Goal: Transaction & Acquisition: Purchase product/service

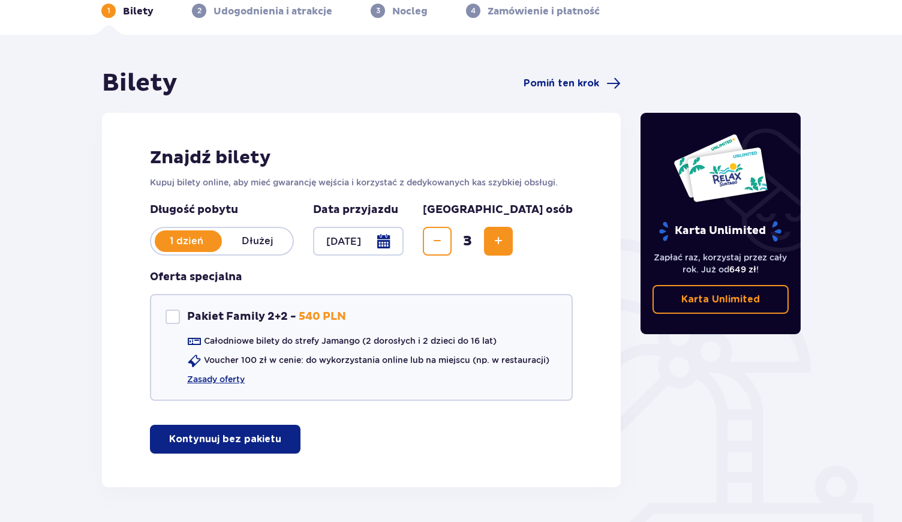
scroll to position [58, 0]
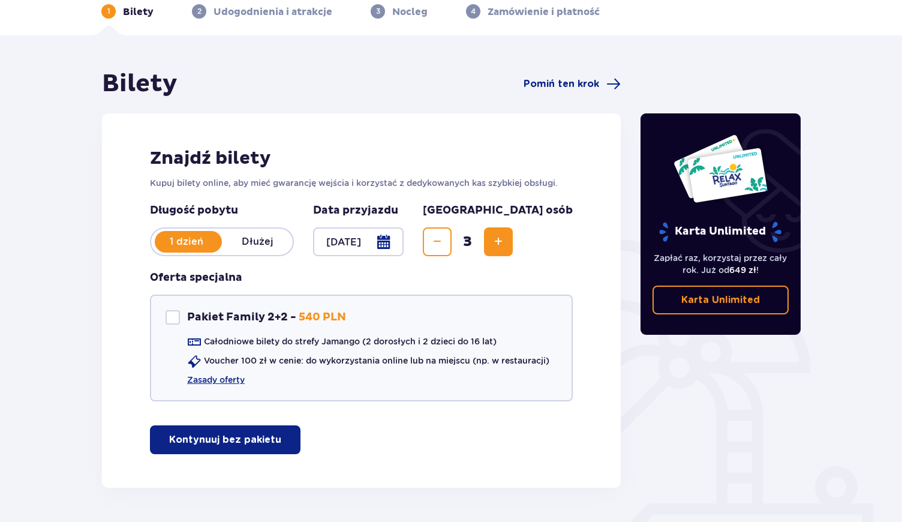
click at [204, 434] on p "Kontynuuj bez pakietu" at bounding box center [225, 439] width 112 height 13
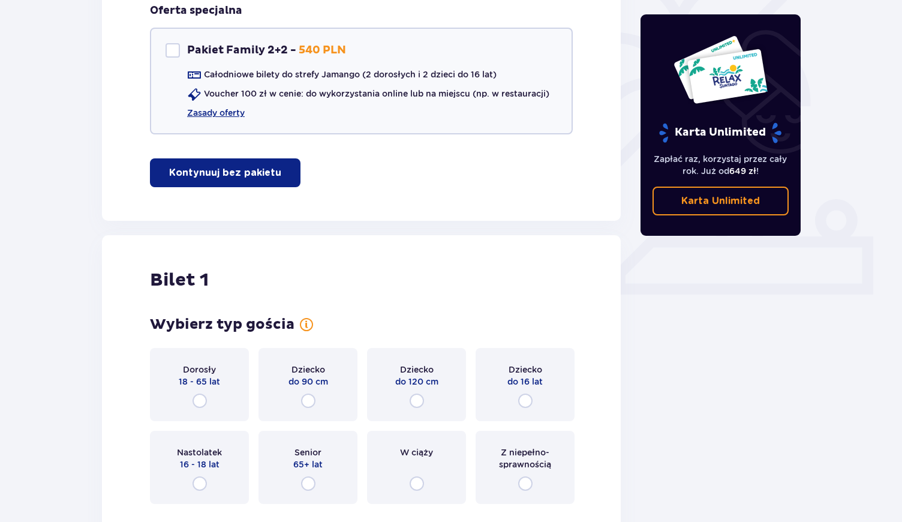
scroll to position [320, 0]
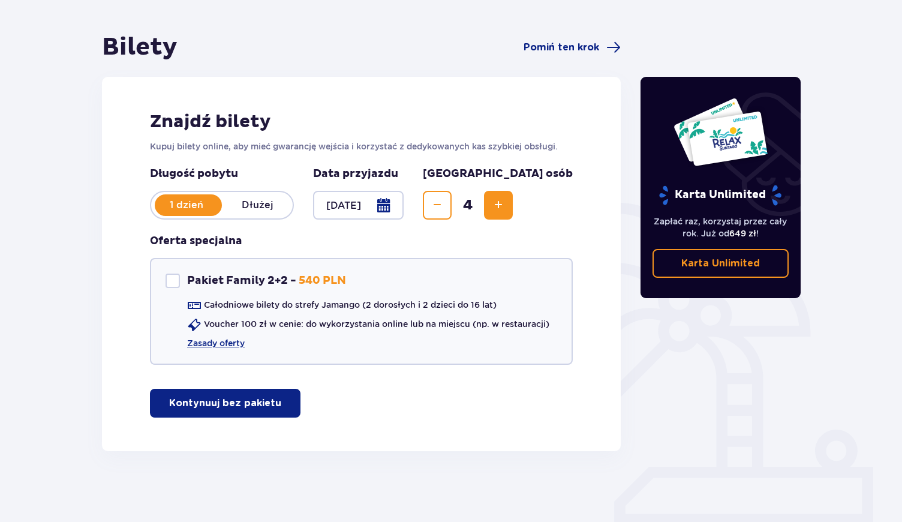
scroll to position [92, 0]
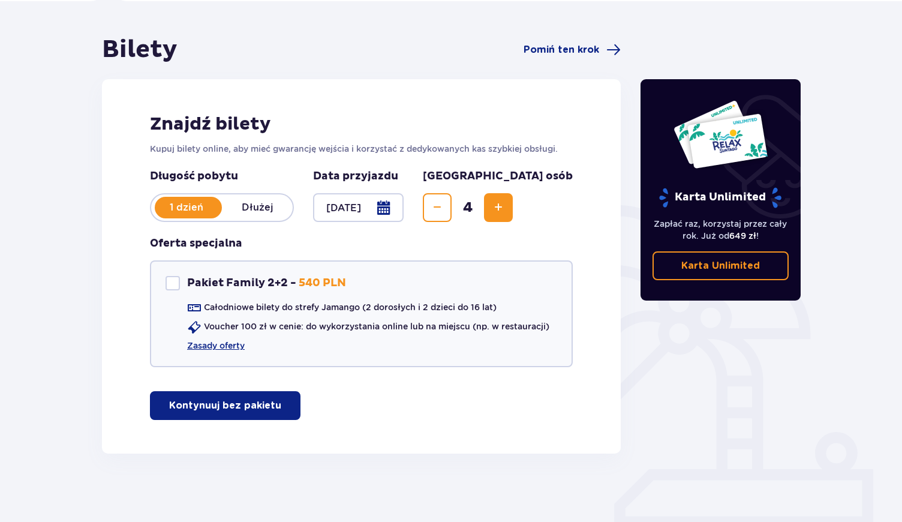
click at [203, 416] on button "Kontynuuj bez pakietu" at bounding box center [225, 405] width 151 height 29
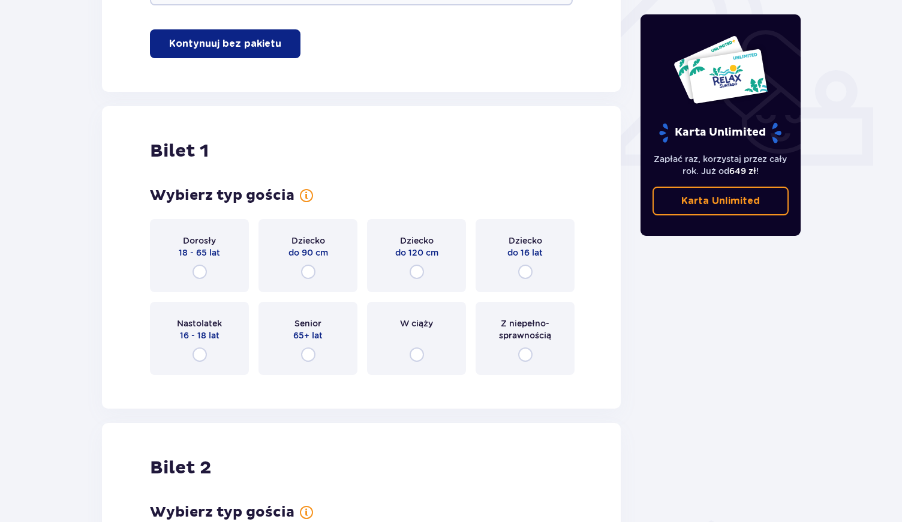
scroll to position [449, 0]
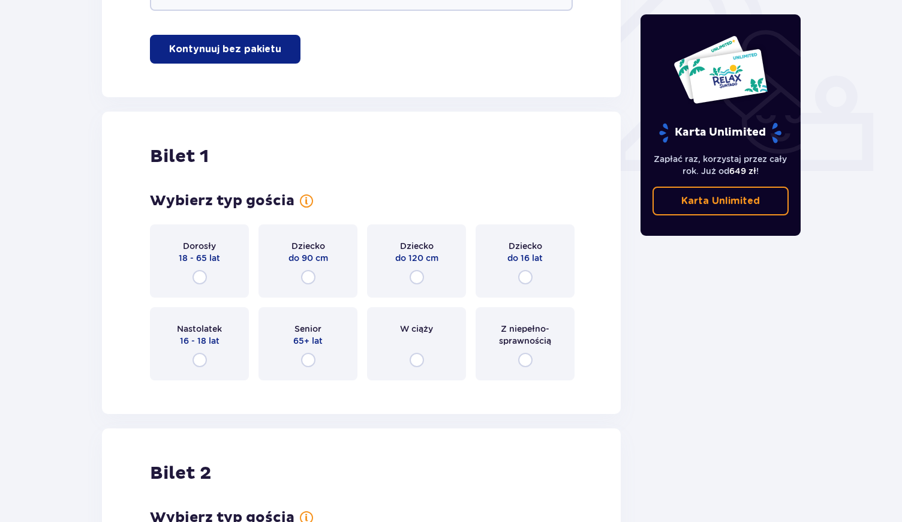
click at [416, 279] on input "radio" at bounding box center [417, 277] width 14 height 14
radio input "true"
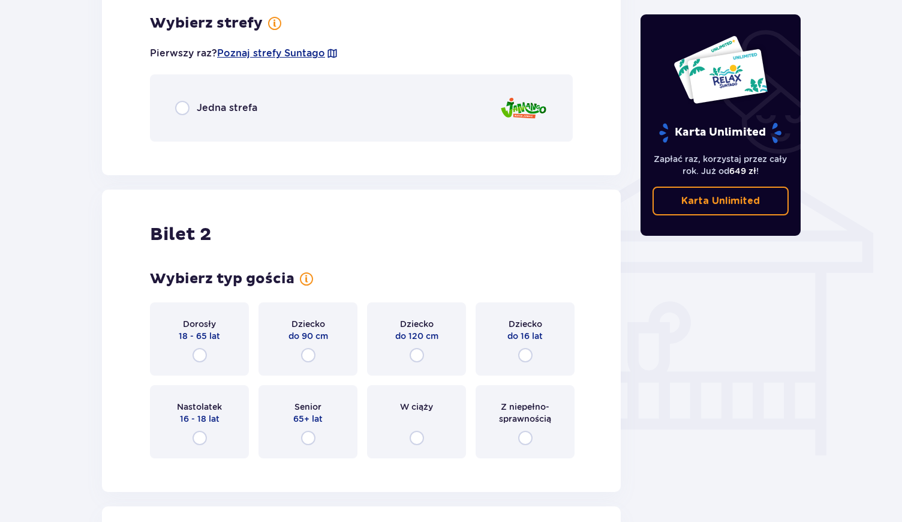
scroll to position [838, 0]
click at [197, 117] on div "Jedna strefa" at bounding box center [361, 109] width 423 height 67
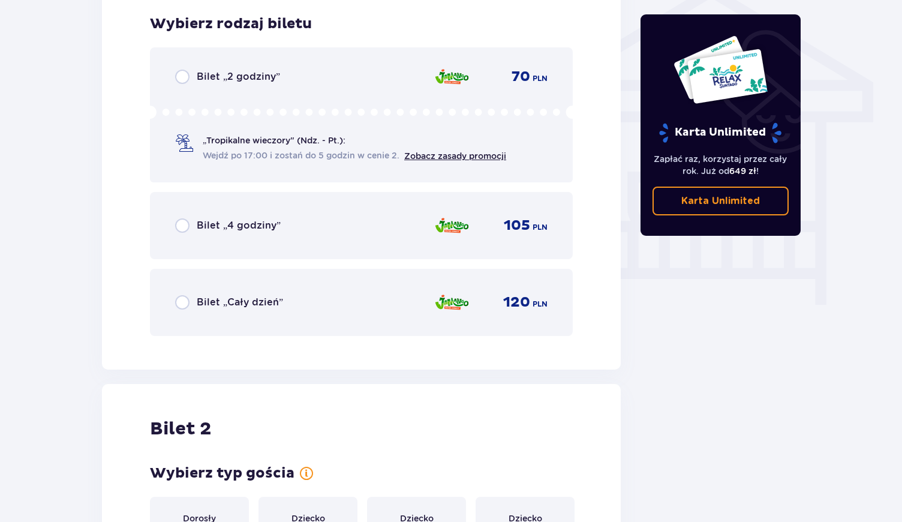
scroll to position [990, 0]
click at [236, 224] on p "Bilet „4 godziny”" at bounding box center [239, 224] width 84 height 13
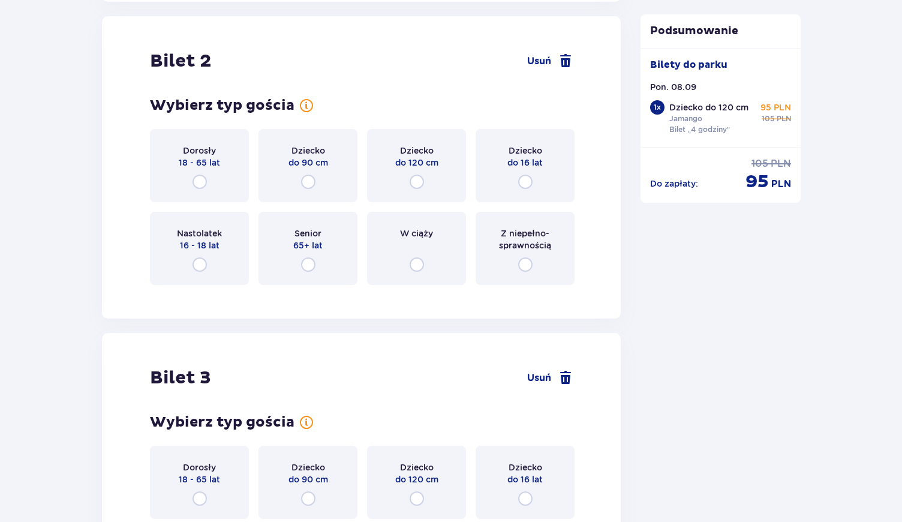
scroll to position [1359, 0]
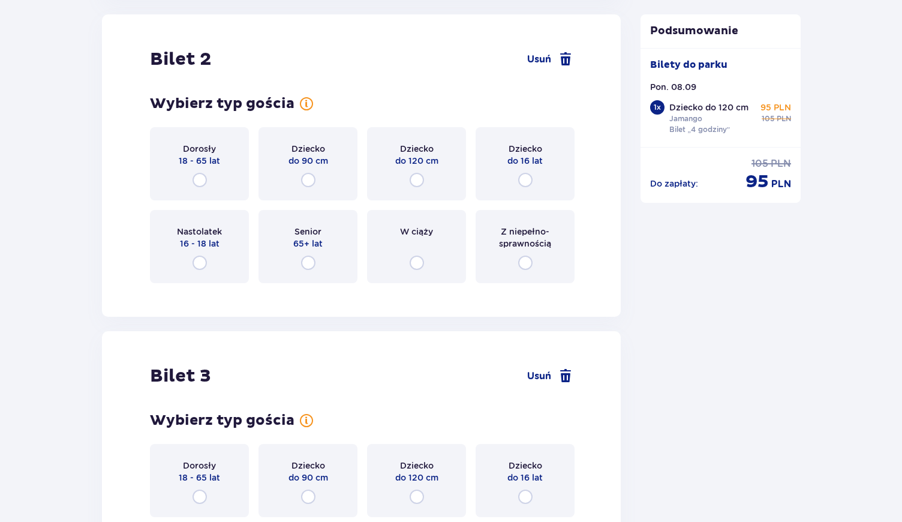
click at [425, 186] on div "Dziecko do 120 cm" at bounding box center [416, 163] width 99 height 73
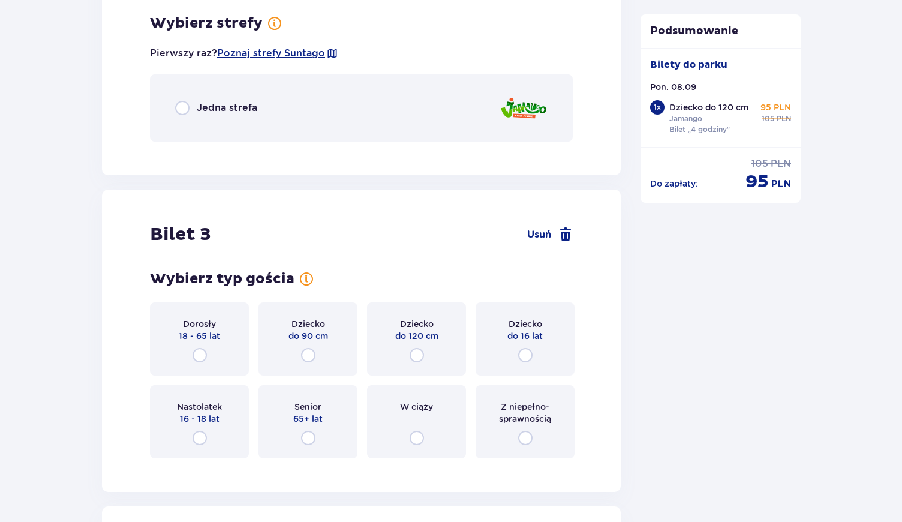
click at [179, 104] on input "radio" at bounding box center [182, 108] width 14 height 14
radio input "true"
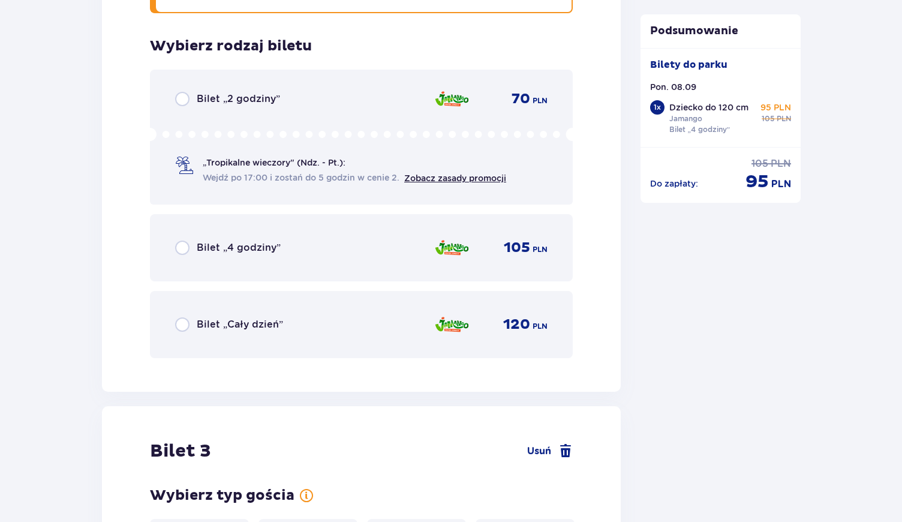
scroll to position [1803, 0]
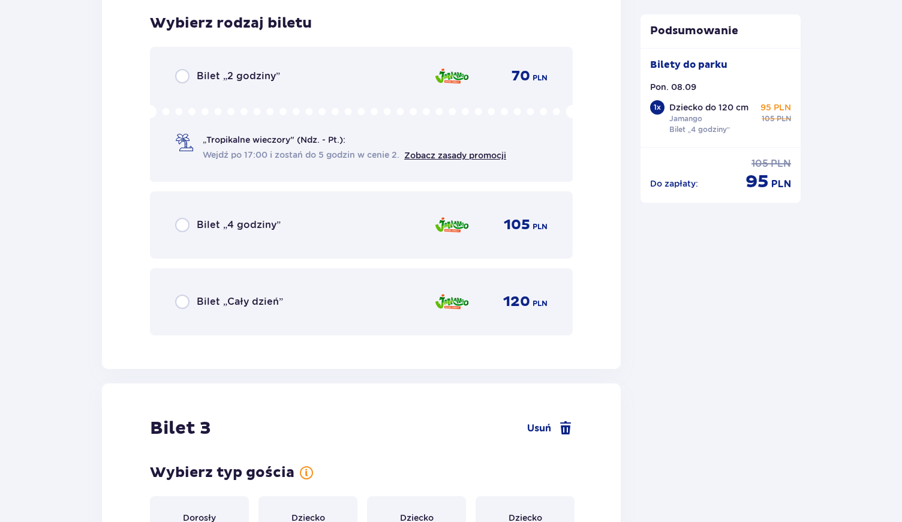
click at [269, 225] on p "Bilet „4 godziny”" at bounding box center [239, 224] width 84 height 13
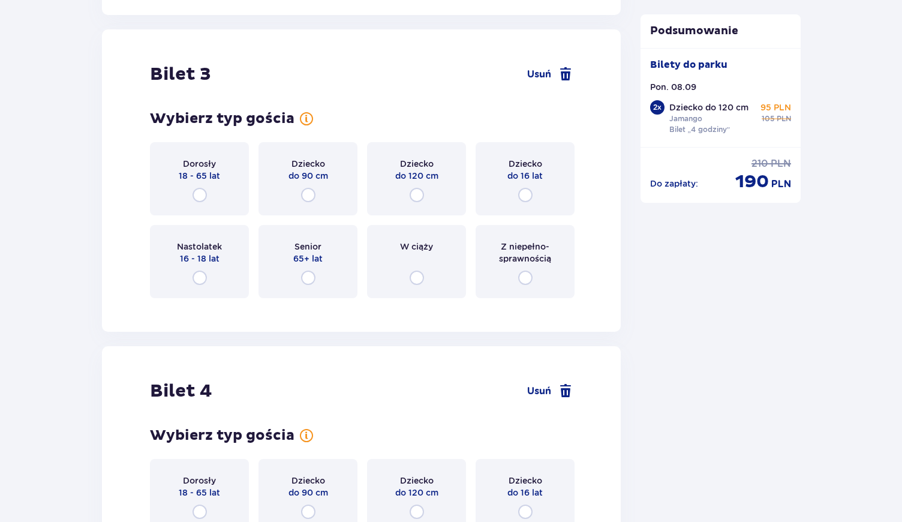
scroll to position [2172, 0]
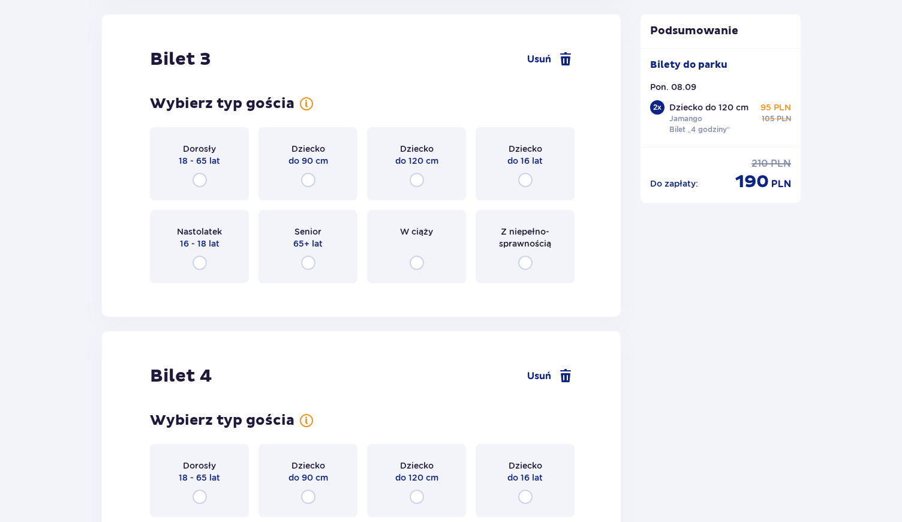
click at [200, 178] on input "radio" at bounding box center [200, 180] width 14 height 14
radio input "true"
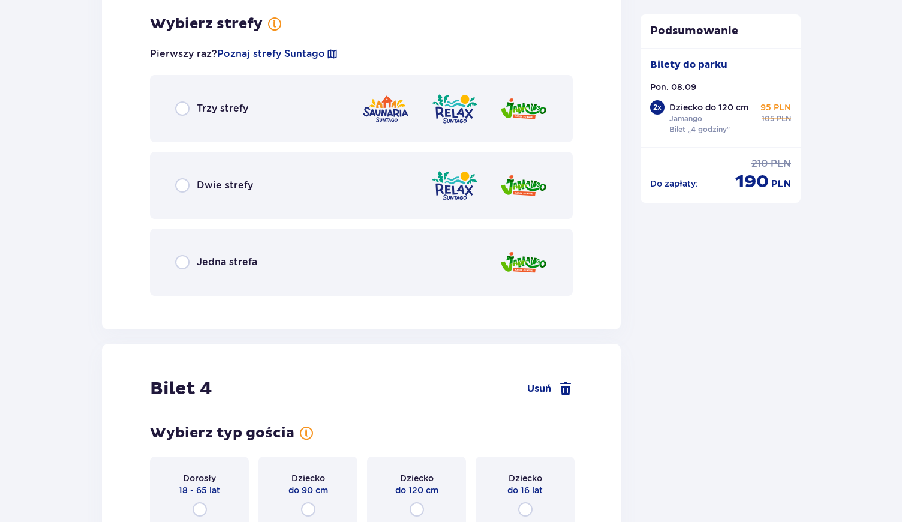
scroll to position [2465, 0]
click at [206, 254] on div "Jedna strefa" at bounding box center [216, 261] width 82 height 14
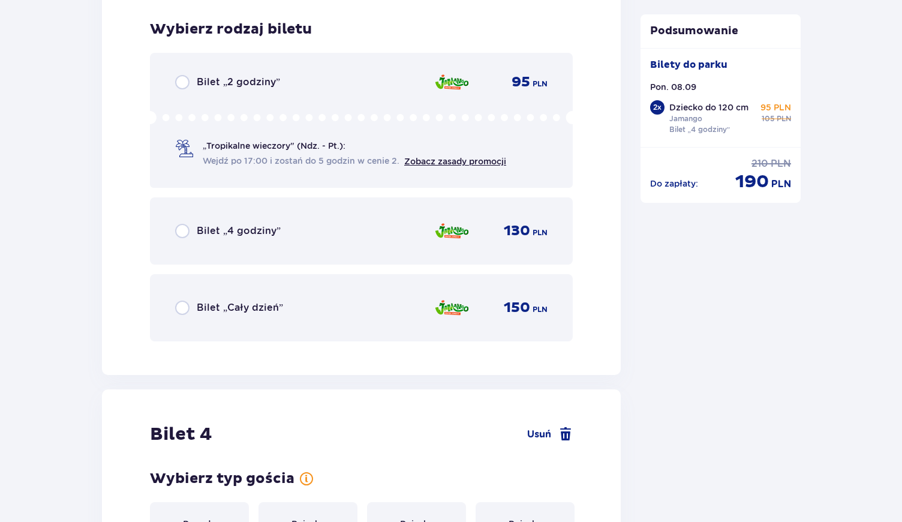
scroll to position [2770, 0]
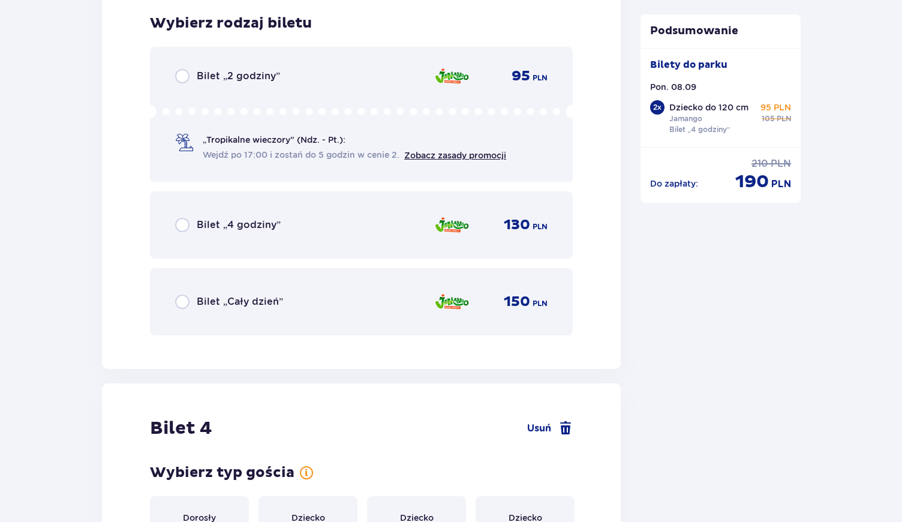
click at [226, 229] on p "Bilet „4 godziny”" at bounding box center [239, 224] width 84 height 13
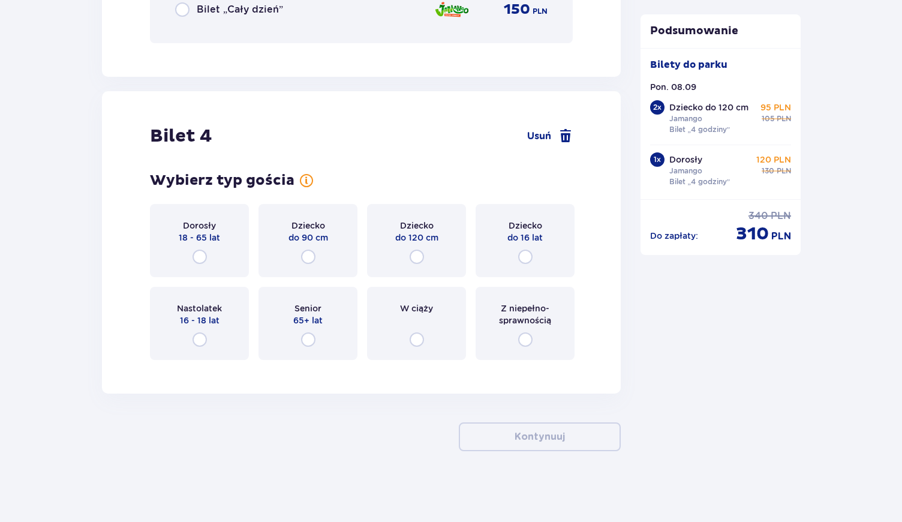
scroll to position [3063, 0]
click at [203, 250] on input "radio" at bounding box center [200, 255] width 14 height 14
radio input "true"
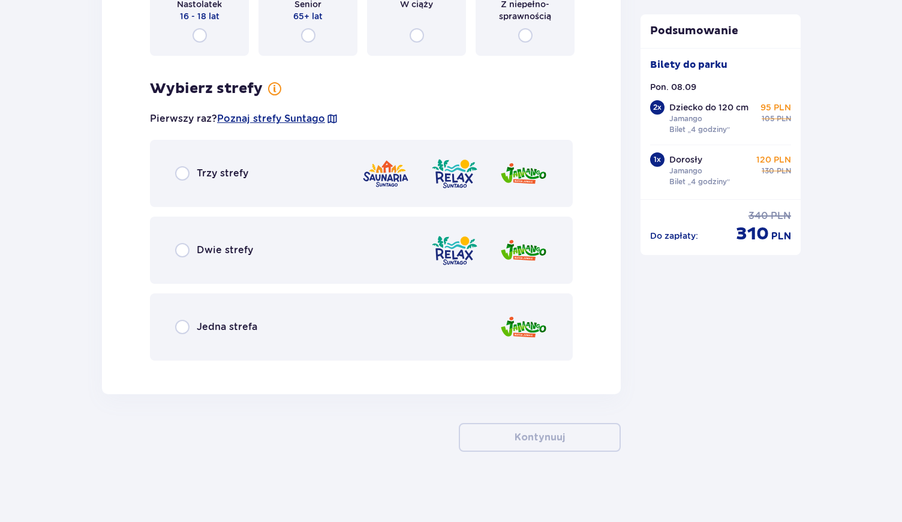
scroll to position [3368, 0]
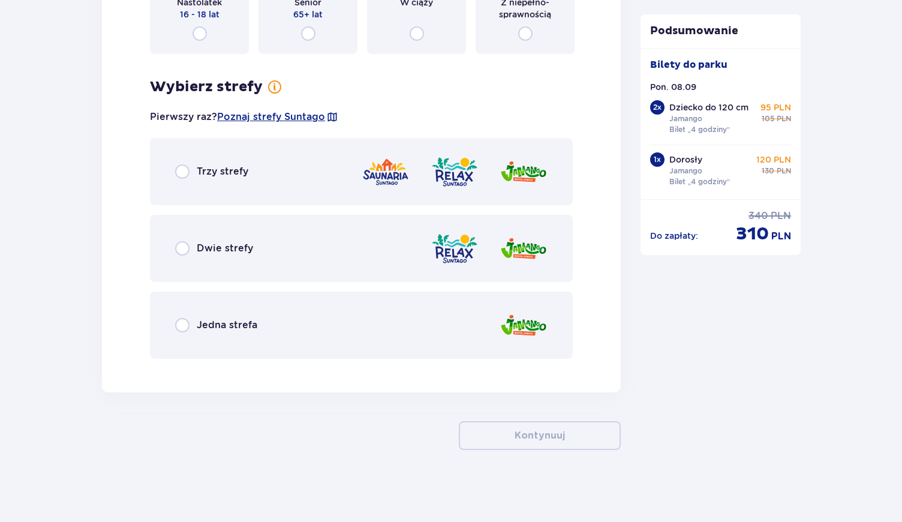
click at [231, 331] on p "Jedna strefa" at bounding box center [227, 325] width 61 height 13
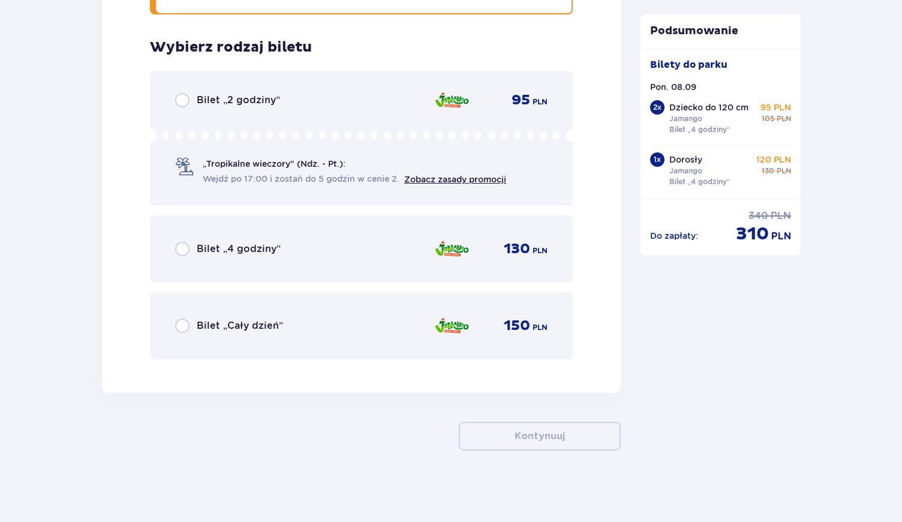
scroll to position [3713, 0]
click at [181, 254] on input "radio" at bounding box center [182, 248] width 14 height 14
radio input "true"
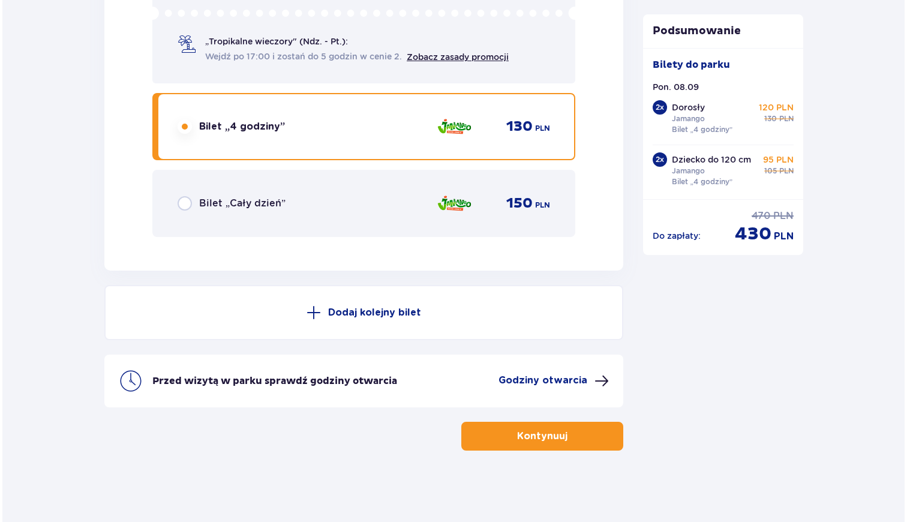
scroll to position [3835, 0]
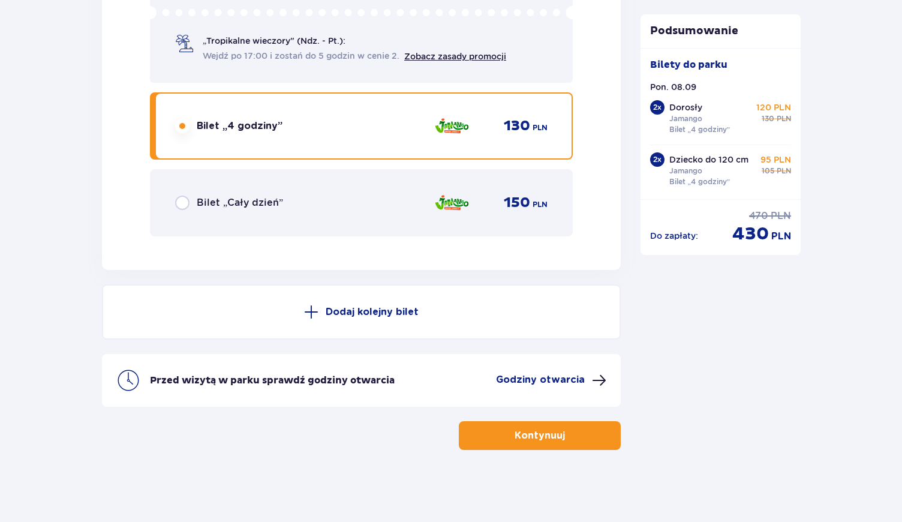
click at [544, 380] on p "Godziny otwarcia" at bounding box center [540, 379] width 89 height 13
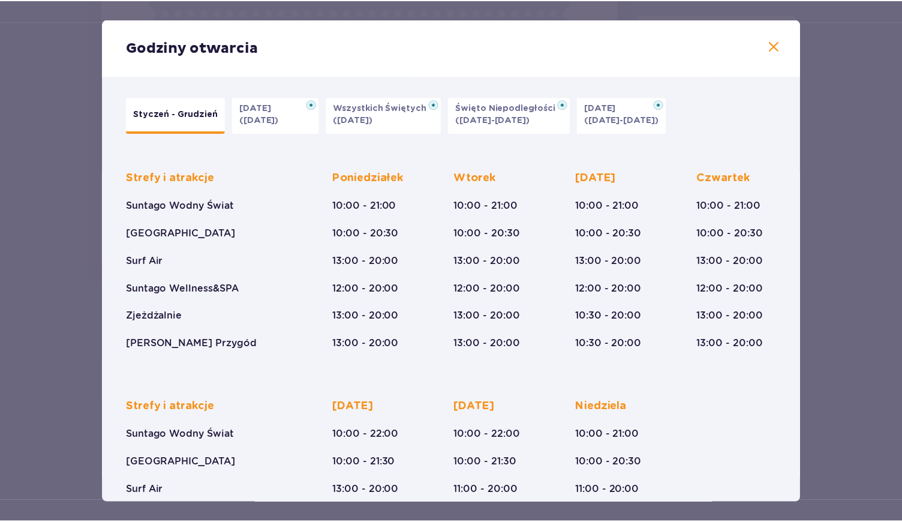
scroll to position [3, 0]
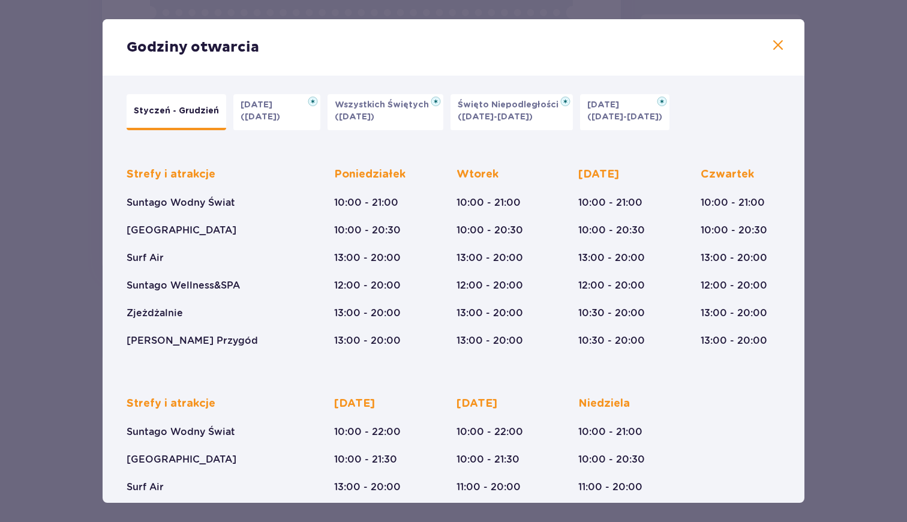
click at [776, 40] on span at bounding box center [778, 45] width 14 height 14
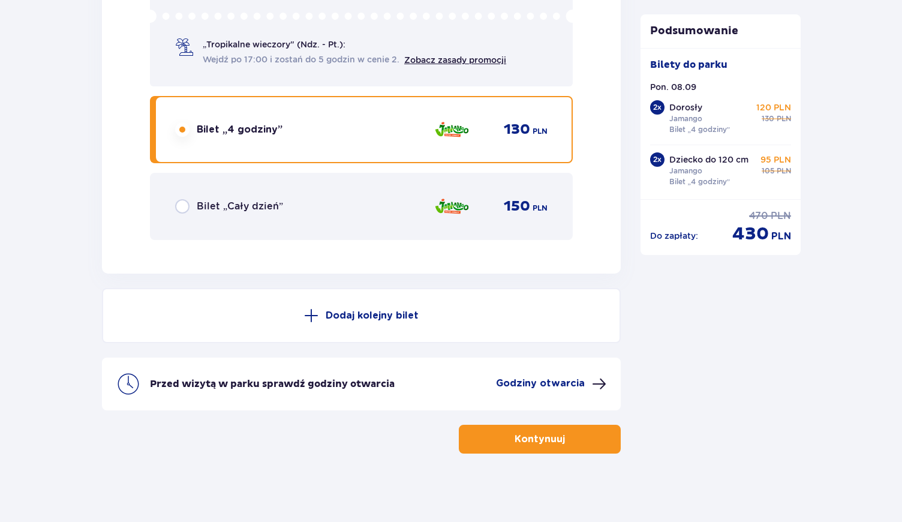
scroll to position [3831, 0]
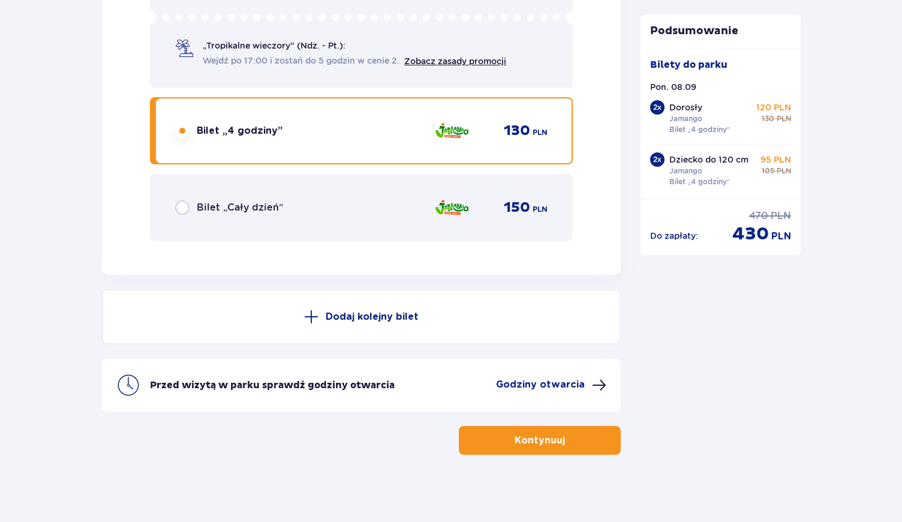
click at [545, 436] on p "Kontynuuj" at bounding box center [540, 440] width 50 height 13
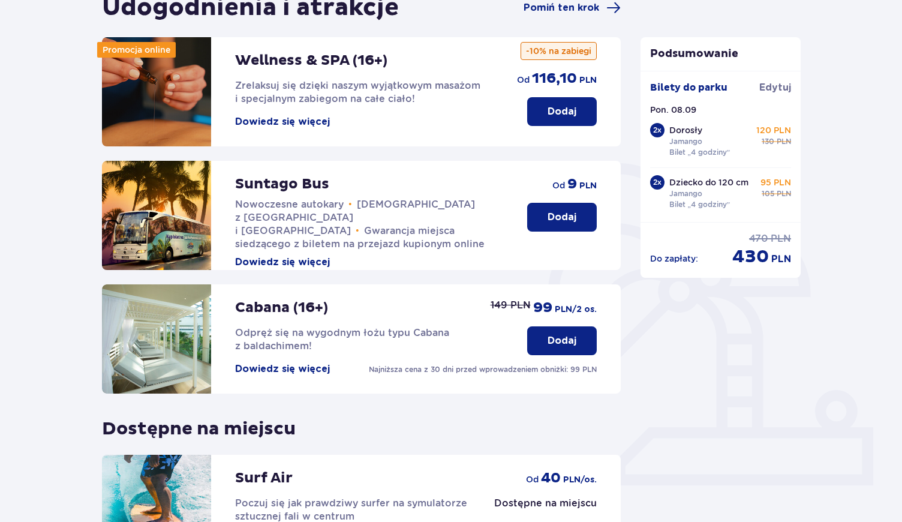
scroll to position [135, 0]
click at [255, 255] on button "Dowiedz się więcej" at bounding box center [282, 261] width 95 height 13
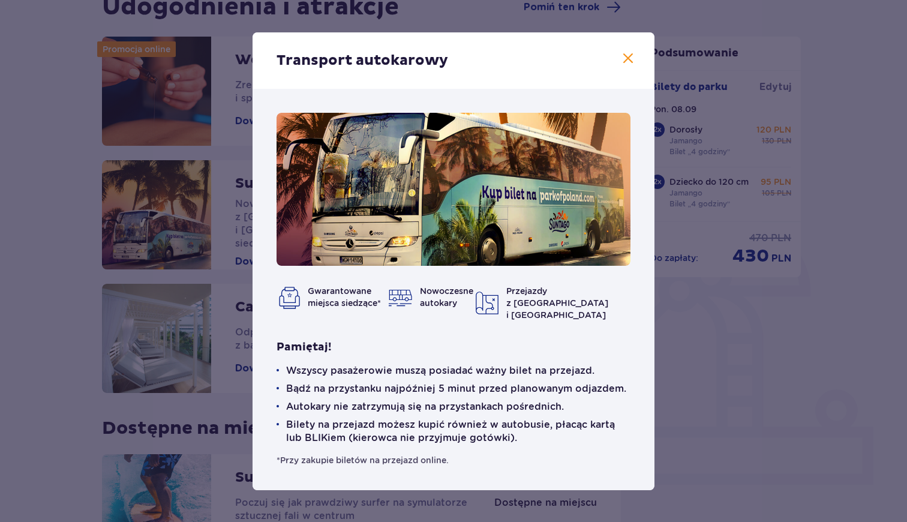
click at [786, 374] on div "Transport autokarowy Gwarantowane miejsca siedzące* Nowoczesne autokary Przejaz…" at bounding box center [453, 261] width 907 height 522
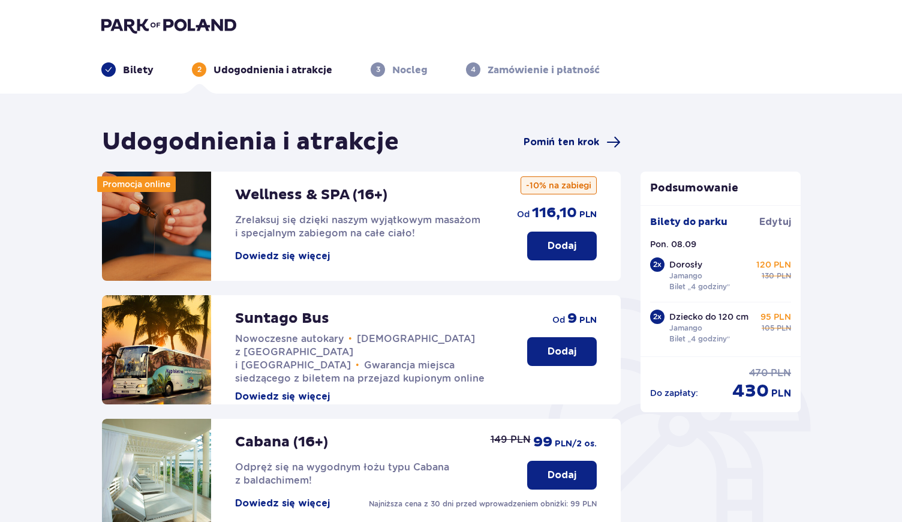
click at [556, 146] on span "Pomiń ten krok" at bounding box center [562, 142] width 76 height 13
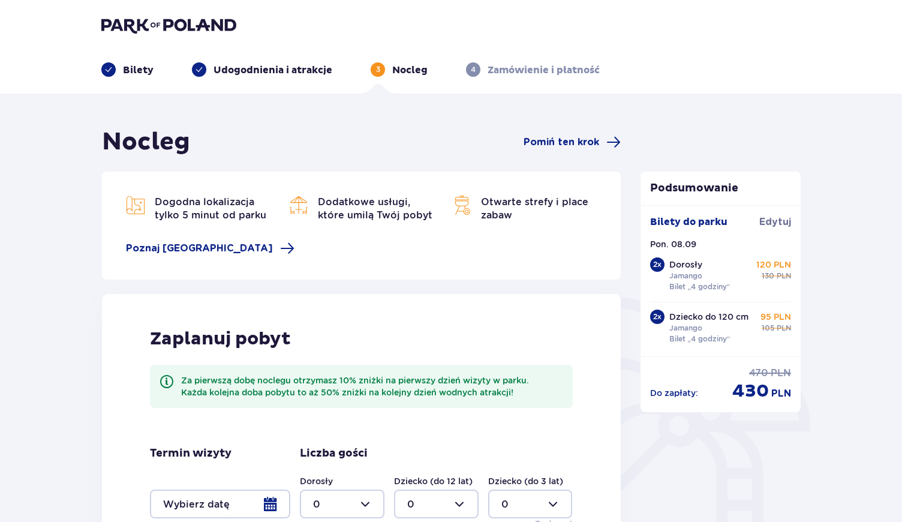
scroll to position [152, 0]
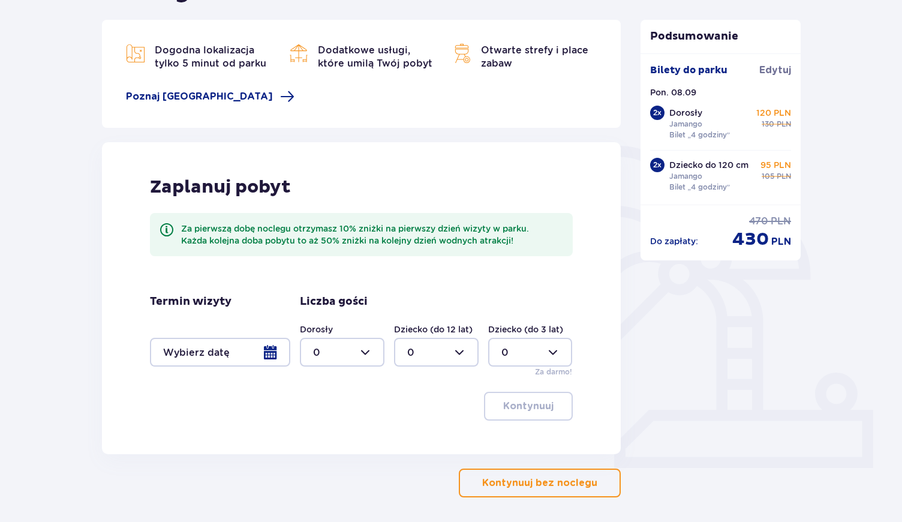
click at [569, 485] on p "Kontynuuj bez noclegu" at bounding box center [539, 482] width 115 height 13
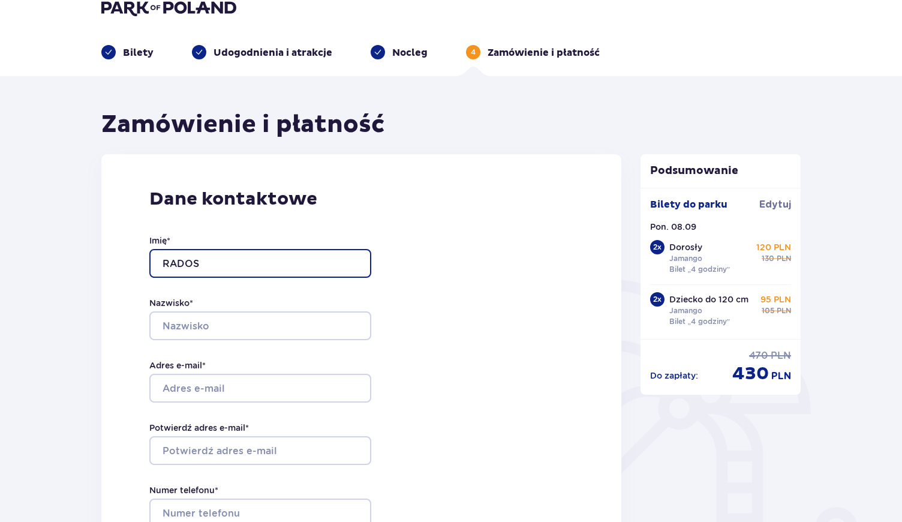
scroll to position [31, 0]
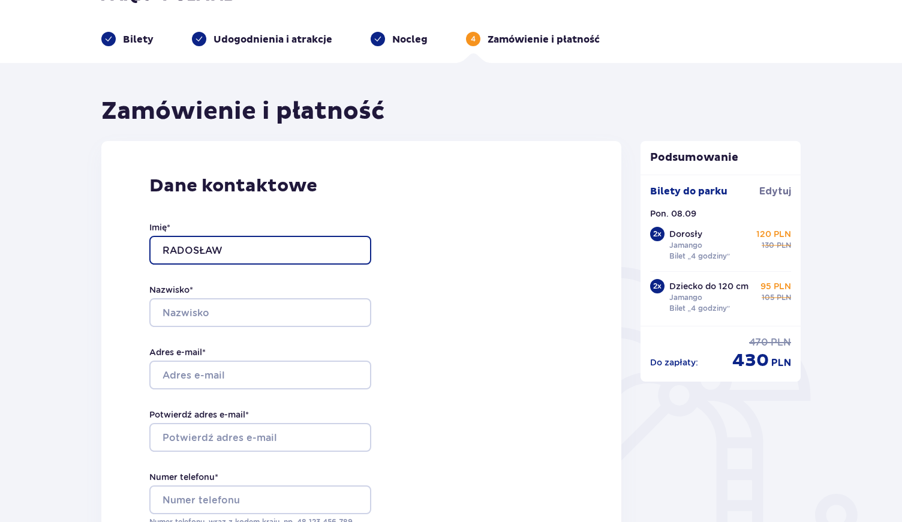
type input "RADOSŁAW"
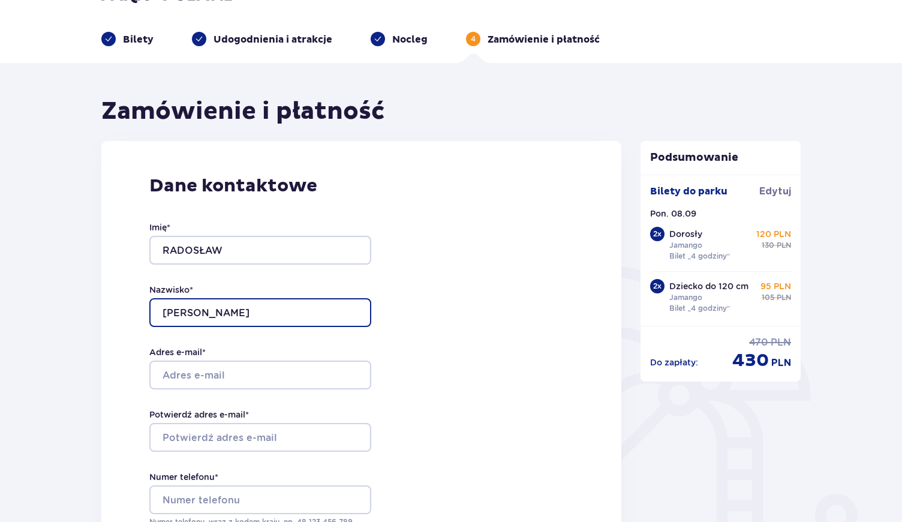
type input "SOKALSKI"
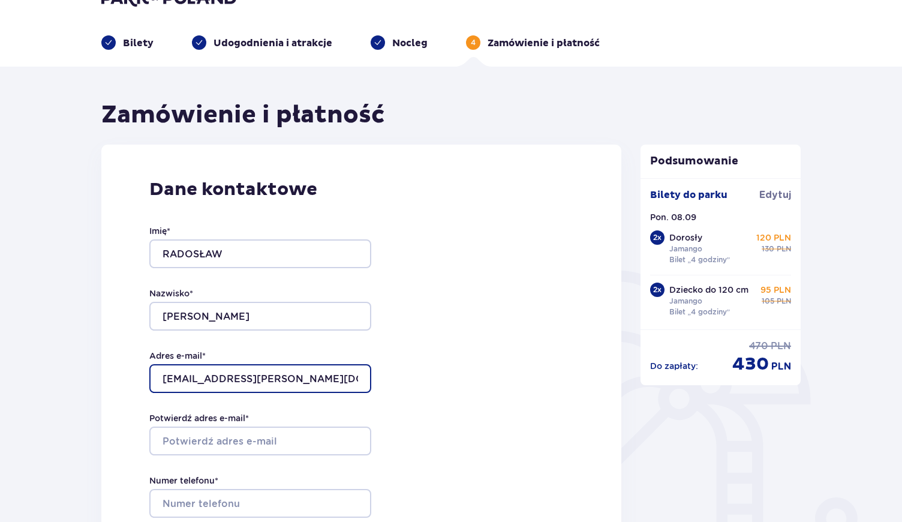
scroll to position [26, 0]
type input "[EMAIL_ADDRESS][PERSON_NAME][DOMAIN_NAME]"
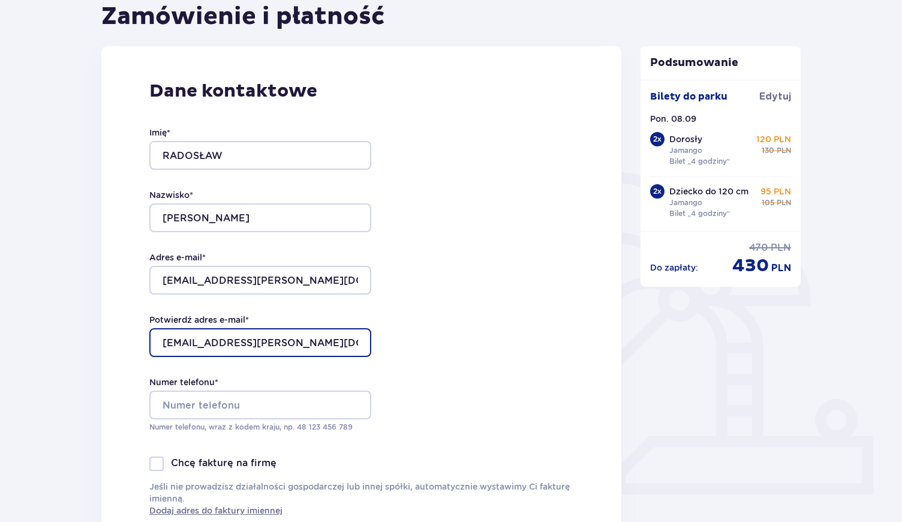
scroll to position [215, 0]
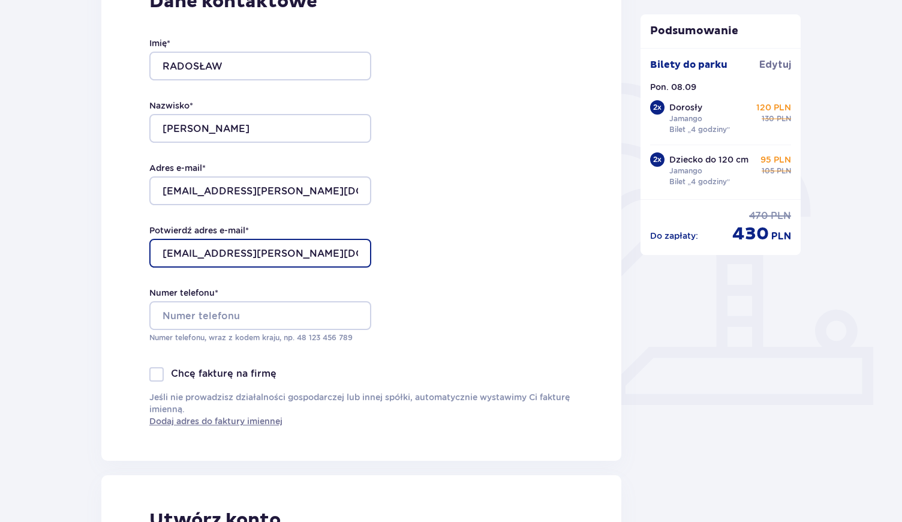
type input "[EMAIL_ADDRESS][PERSON_NAME][DOMAIN_NAME]"
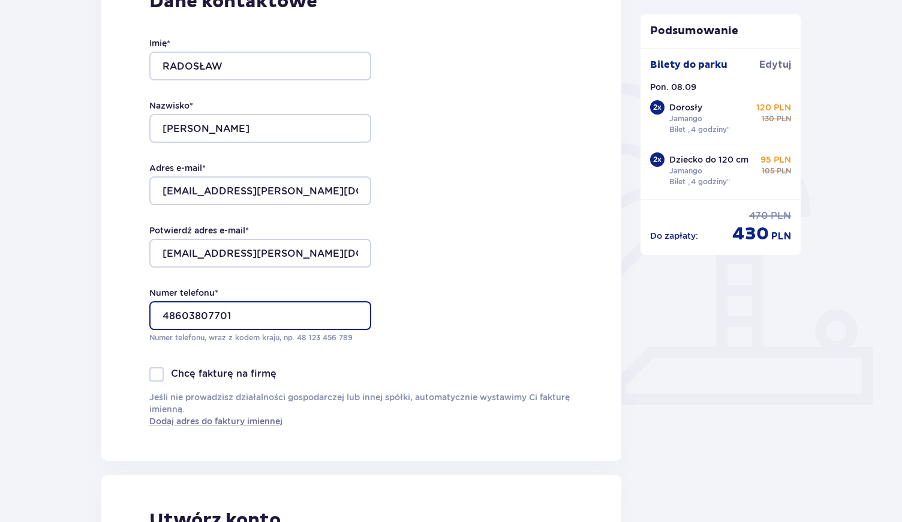
type input "48603807701"
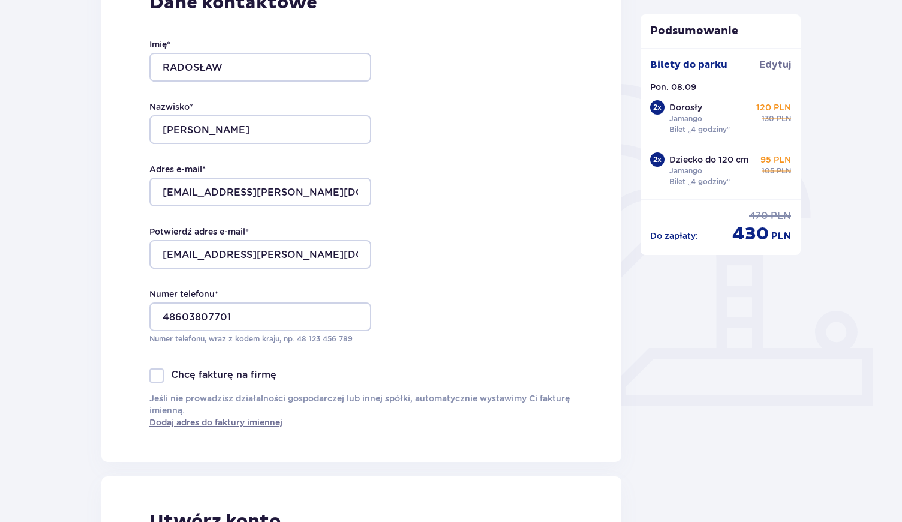
click at [480, 296] on div "Dane kontaktowe Imię * RADOSŁAW Nazwisko * SOKALSKI Adres e-mail * RADEK.SOKALS…" at bounding box center [361, 210] width 520 height 504
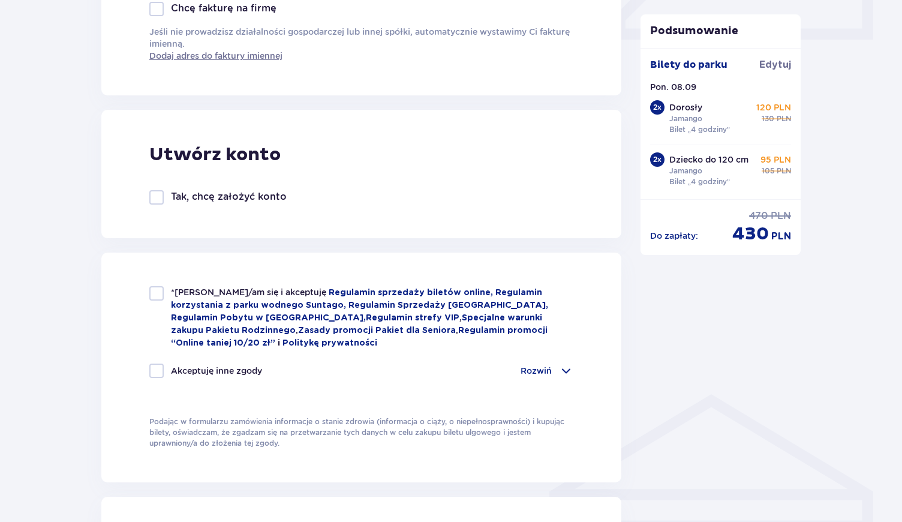
scroll to position [601, 0]
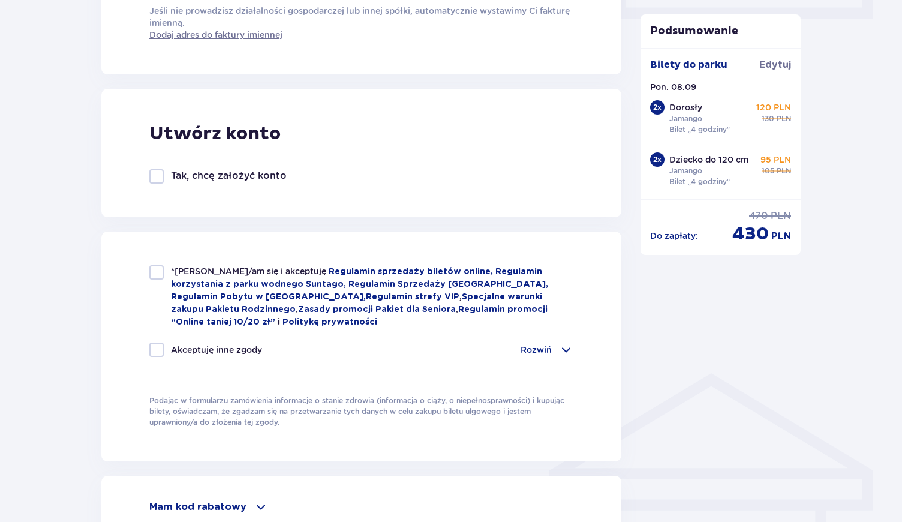
click at [264, 271] on span "*Zapoznałem/am się i akceptuję" at bounding box center [250, 271] width 158 height 10
checkbox input "true"
click at [557, 350] on div "Rozwiń" at bounding box center [547, 350] width 53 height 14
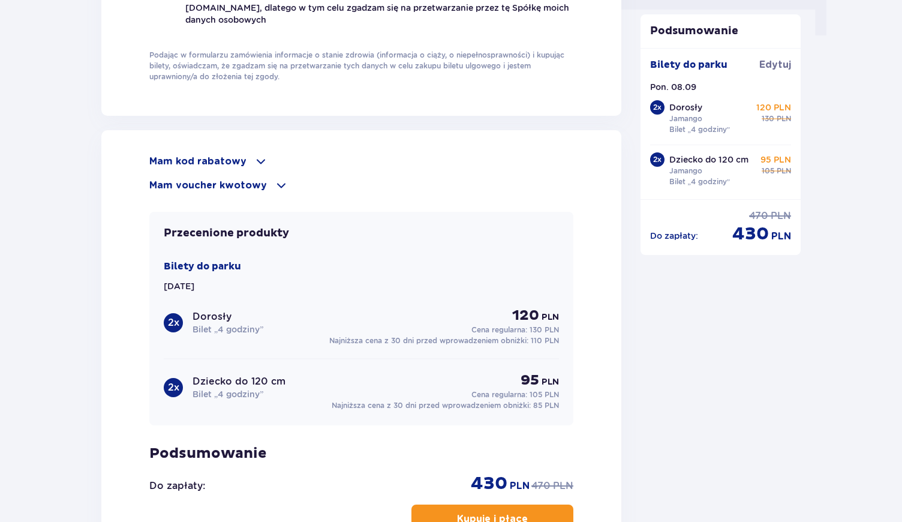
scroll to position [1261, 0]
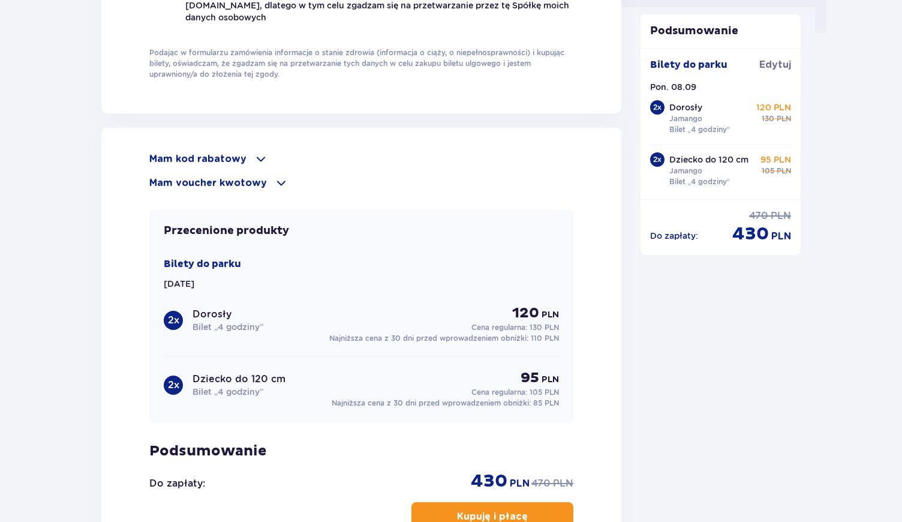
click at [254, 159] on span at bounding box center [261, 159] width 14 height 14
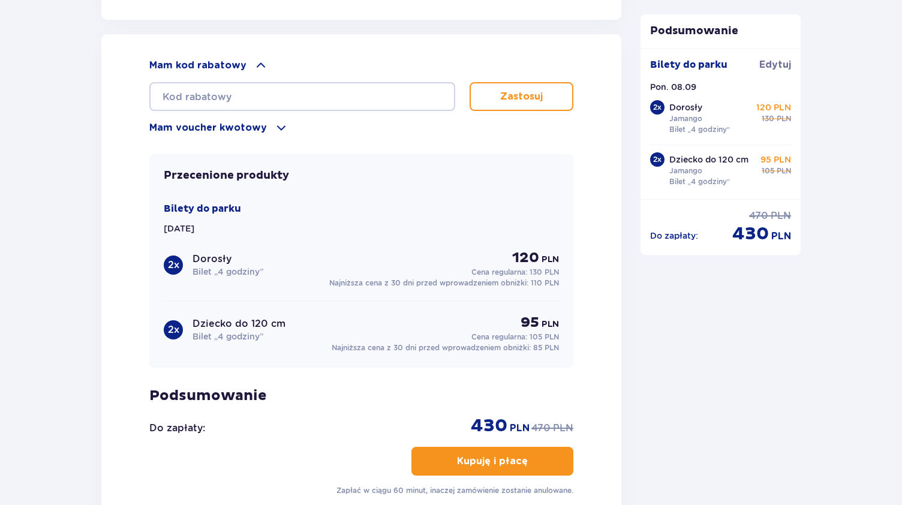
scroll to position [1502, 0]
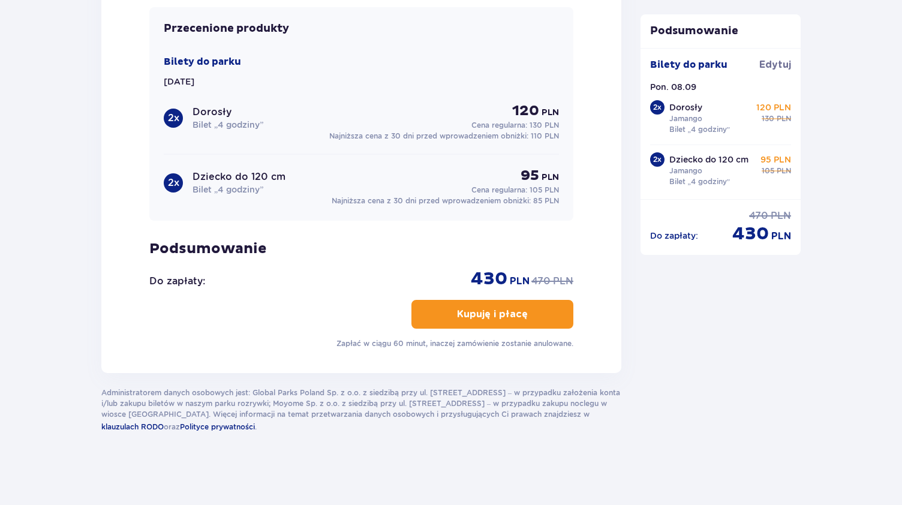
click at [496, 310] on p "Kupuję i płacę" at bounding box center [492, 314] width 71 height 13
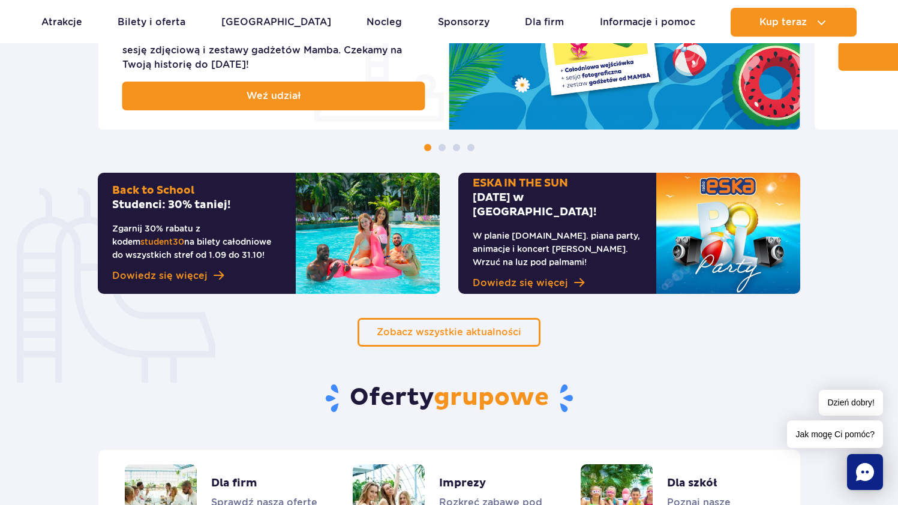
scroll to position [691, 0]
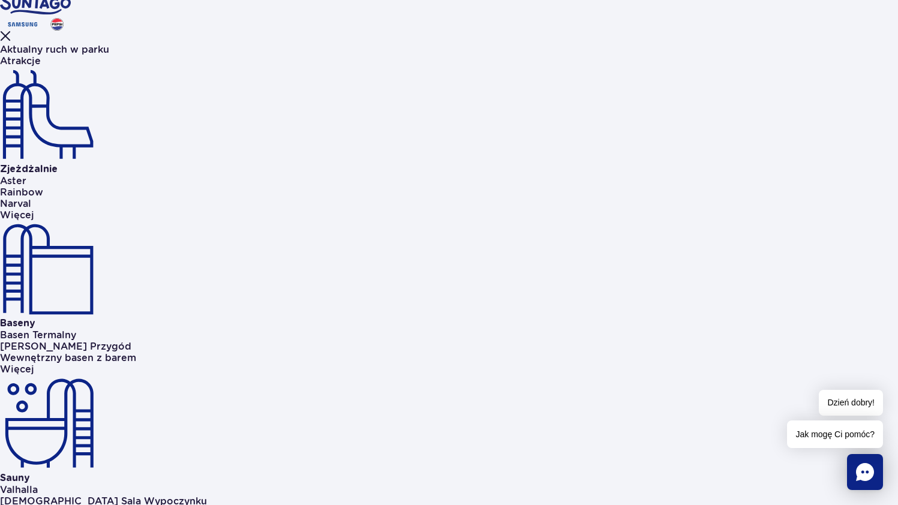
scroll to position [535, 0]
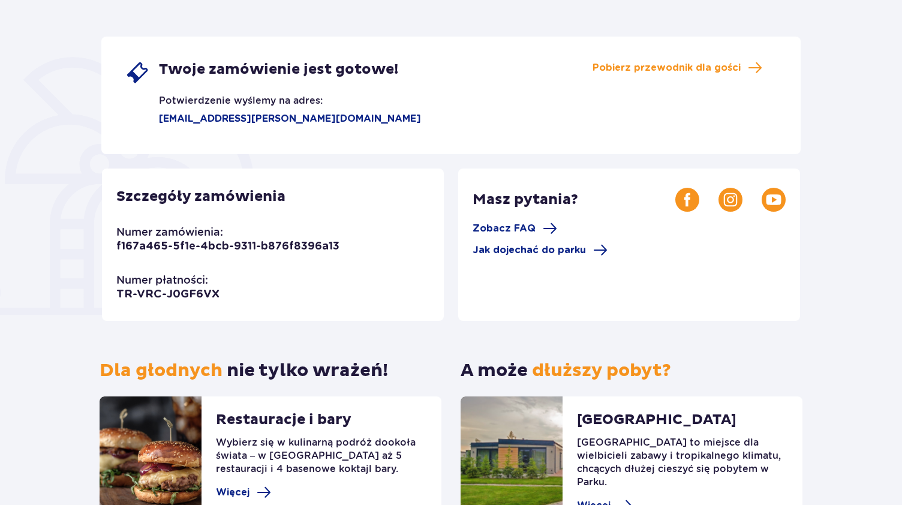
scroll to position [143, 0]
